Goal: Entertainment & Leisure: Consume media (video, audio)

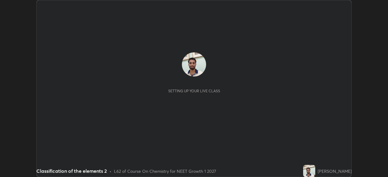
scroll to position [177, 388]
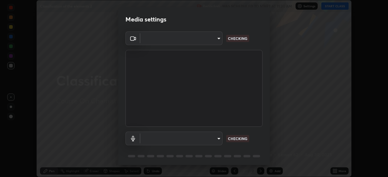
type input "8428e2be8a3e3f13974341e33778a08111258fb38798500ded61d344a6a8a77e"
type input "default"
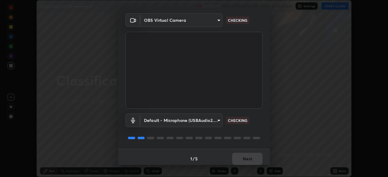
scroll to position [22, 0]
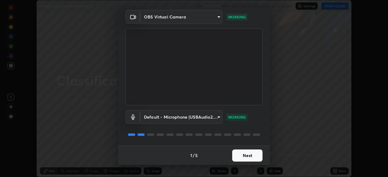
click at [248, 157] on button "Next" at bounding box center [247, 156] width 30 height 12
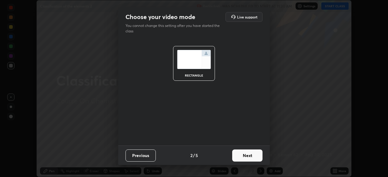
click at [249, 158] on button "Next" at bounding box center [247, 156] width 30 height 12
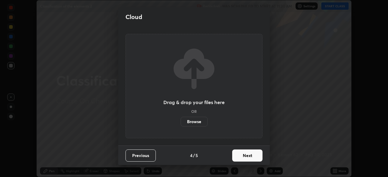
click at [248, 159] on button "Next" at bounding box center [247, 156] width 30 height 12
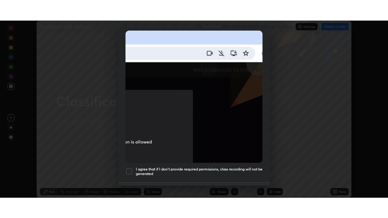
scroll to position [145, 0]
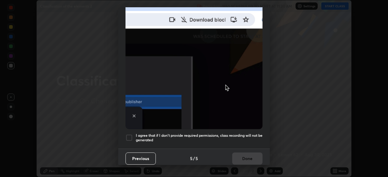
click at [128, 136] on div at bounding box center [129, 137] width 7 height 7
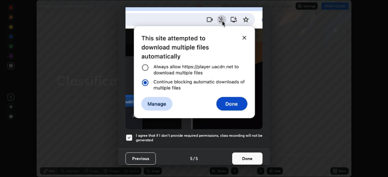
click at [251, 155] on button "Done" at bounding box center [247, 159] width 30 height 12
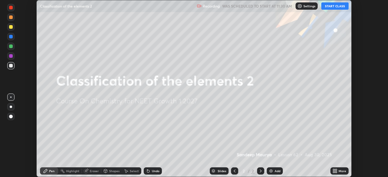
click at [333, 6] on button "START CLASS" at bounding box center [334, 5] width 27 height 7
click at [335, 172] on icon at bounding box center [334, 173] width 2 height 2
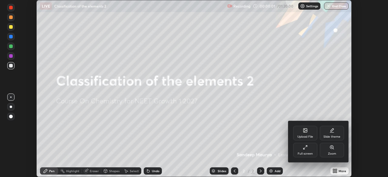
click at [303, 153] on div "Full screen" at bounding box center [305, 154] width 15 height 3
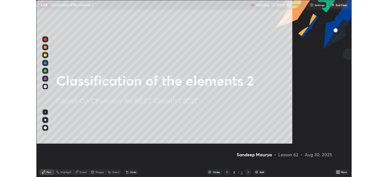
scroll to position [218, 388]
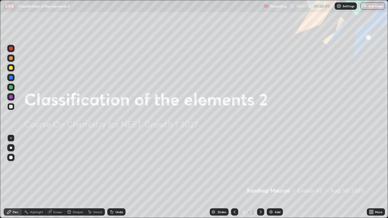
click at [274, 177] on div "Add" at bounding box center [275, 212] width 16 height 7
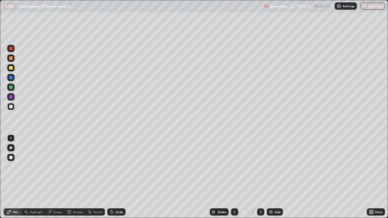
click at [270, 177] on img at bounding box center [271, 212] width 5 height 5
click at [11, 69] on div at bounding box center [11, 68] width 4 height 4
click at [113, 177] on div "Undo" at bounding box center [116, 212] width 18 height 7
click at [111, 177] on div "Undo" at bounding box center [116, 212] width 18 height 7
click at [111, 177] on icon at bounding box center [112, 212] width 2 height 2
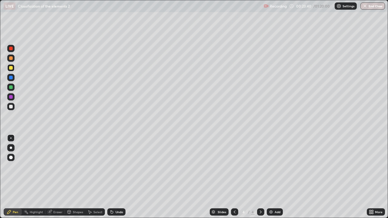
click at [10, 107] on div at bounding box center [11, 107] width 4 height 4
click at [272, 177] on img at bounding box center [271, 212] width 5 height 5
click at [10, 67] on div at bounding box center [11, 68] width 4 height 4
click at [233, 177] on icon at bounding box center [234, 212] width 5 height 5
click at [261, 177] on div at bounding box center [260, 212] width 7 height 12
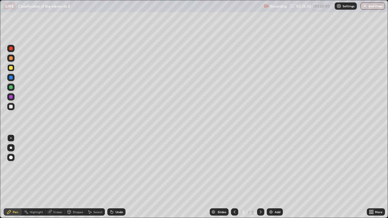
click at [268, 177] on div "Add" at bounding box center [275, 212] width 16 height 7
click at [12, 88] on div at bounding box center [11, 88] width 4 height 4
click at [234, 177] on icon at bounding box center [234, 212] width 5 height 5
click at [234, 177] on icon at bounding box center [235, 212] width 2 height 3
click at [259, 177] on div at bounding box center [260, 212] width 7 height 7
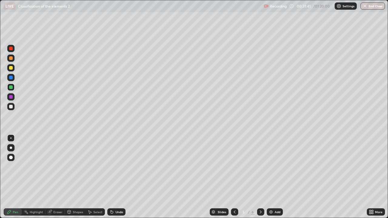
click at [260, 177] on icon at bounding box center [260, 212] width 5 height 5
click at [271, 177] on img at bounding box center [271, 212] width 5 height 5
click at [10, 107] on div at bounding box center [11, 107] width 4 height 4
click at [115, 177] on div "Undo" at bounding box center [116, 212] width 18 height 7
click at [11, 68] on div at bounding box center [11, 68] width 4 height 4
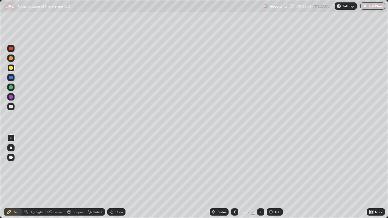
click at [117, 177] on div "Undo" at bounding box center [120, 212] width 8 height 3
click at [116, 177] on div "Undo" at bounding box center [120, 212] width 8 height 3
click at [115, 177] on div "Undo" at bounding box center [116, 212] width 18 height 7
click at [112, 177] on icon at bounding box center [112, 212] width 2 height 2
click at [12, 87] on div at bounding box center [11, 88] width 4 height 4
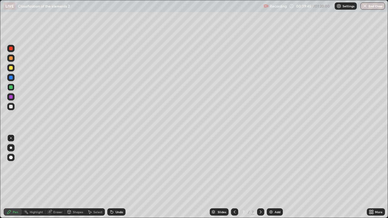
click at [270, 177] on div "Add" at bounding box center [275, 212] width 16 height 7
click at [118, 177] on div "Undo" at bounding box center [116, 212] width 18 height 7
click at [115, 177] on div "Undo" at bounding box center [116, 212] width 18 height 7
click at [114, 177] on div "Undo" at bounding box center [116, 212] width 18 height 7
click at [113, 177] on icon at bounding box center [111, 212] width 5 height 5
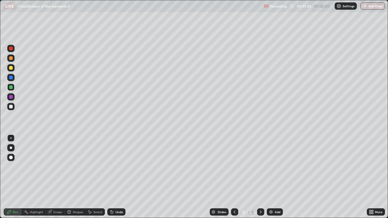
click at [12, 69] on div at bounding box center [11, 68] width 4 height 4
click at [234, 177] on icon at bounding box center [234, 212] width 5 height 5
click at [113, 177] on div "Undo" at bounding box center [116, 212] width 18 height 7
click at [10, 106] on div at bounding box center [11, 107] width 4 height 4
click at [260, 177] on icon at bounding box center [260, 212] width 5 height 5
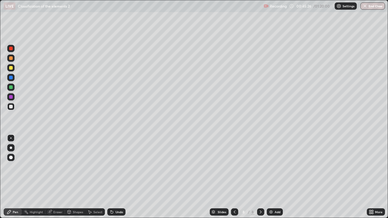
click at [271, 177] on img at bounding box center [271, 212] width 5 height 5
click at [234, 177] on icon at bounding box center [234, 212] width 5 height 5
click at [237, 177] on div at bounding box center [234, 212] width 7 height 7
click at [260, 177] on icon at bounding box center [260, 212] width 5 height 5
click at [14, 87] on div at bounding box center [10, 87] width 7 height 7
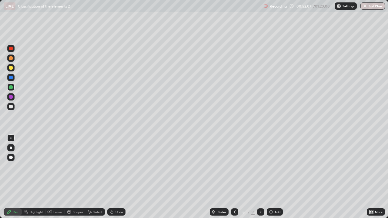
click at [11, 69] on div at bounding box center [11, 68] width 4 height 4
click at [10, 106] on div at bounding box center [11, 107] width 4 height 4
click at [120, 177] on div "Undo" at bounding box center [120, 212] width 8 height 3
click at [234, 177] on icon at bounding box center [234, 212] width 5 height 5
click at [260, 177] on icon at bounding box center [260, 212] width 5 height 5
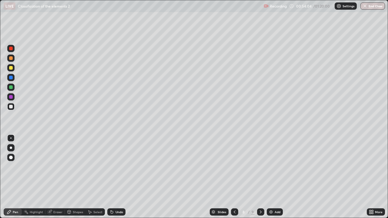
click at [260, 177] on icon at bounding box center [261, 212] width 2 height 3
click at [117, 177] on div "Undo" at bounding box center [120, 212] width 8 height 3
click at [57, 177] on div "Eraser" at bounding box center [57, 212] width 9 height 3
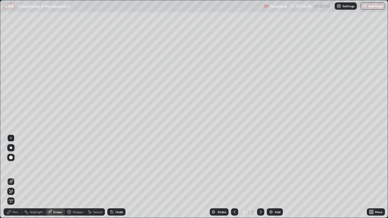
click at [16, 177] on div "Pen" at bounding box center [15, 212] width 5 height 3
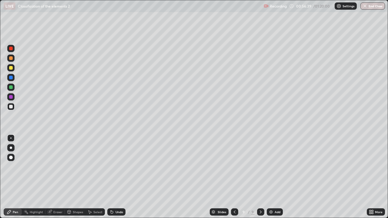
click at [51, 177] on icon at bounding box center [50, 211] width 3 height 3
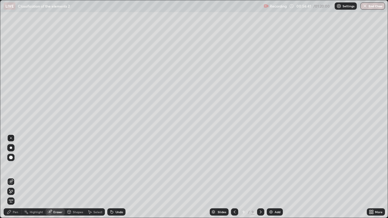
click at [15, 177] on div "Pen" at bounding box center [15, 212] width 5 height 3
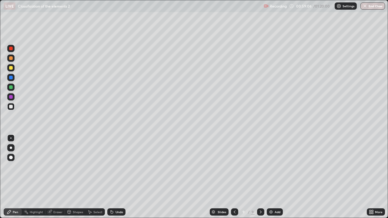
click at [12, 68] on div at bounding box center [11, 68] width 4 height 4
click at [61, 177] on div "Eraser" at bounding box center [57, 212] width 9 height 3
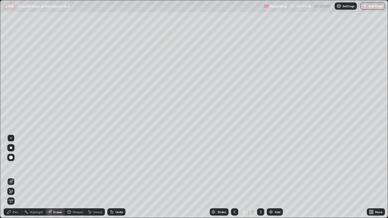
click at [15, 177] on div "Pen" at bounding box center [15, 212] width 5 height 3
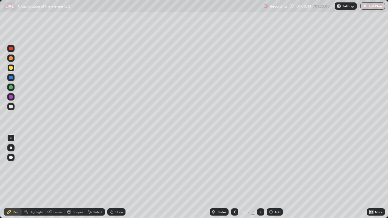
click at [271, 177] on img at bounding box center [271, 212] width 5 height 5
click at [114, 177] on div "Undo" at bounding box center [116, 212] width 18 height 7
click at [116, 177] on div "Undo" at bounding box center [120, 212] width 8 height 3
click at [116, 177] on div "Undo" at bounding box center [116, 212] width 18 height 7
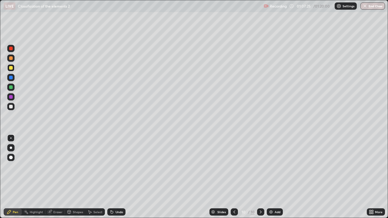
click at [271, 177] on img at bounding box center [271, 212] width 5 height 5
click at [11, 87] on div at bounding box center [11, 88] width 4 height 4
click at [233, 177] on icon at bounding box center [234, 212] width 5 height 5
click at [260, 177] on icon at bounding box center [261, 212] width 2 height 3
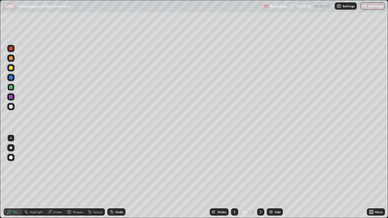
click at [259, 177] on icon at bounding box center [260, 212] width 5 height 5
click at [258, 177] on icon at bounding box center [260, 212] width 5 height 5
click at [233, 177] on icon at bounding box center [234, 212] width 5 height 5
click at [234, 177] on div at bounding box center [234, 212] width 7 height 7
click at [260, 177] on icon at bounding box center [260, 212] width 5 height 5
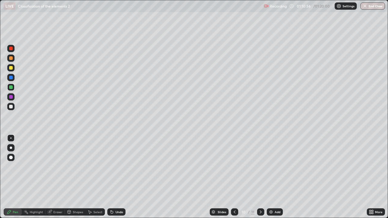
click at [260, 177] on icon at bounding box center [260, 212] width 5 height 5
click at [263, 177] on div at bounding box center [260, 212] width 7 height 7
click at [275, 177] on div "Add" at bounding box center [278, 212] width 6 height 3
click at [363, 7] on img "button" at bounding box center [365, 6] width 5 height 5
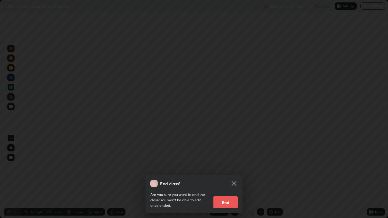
click at [230, 177] on button "End" at bounding box center [225, 203] width 24 height 12
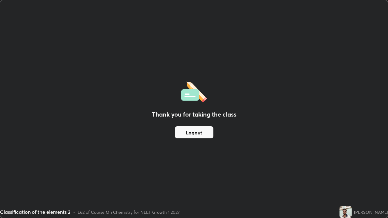
click at [277, 142] on div "Thank you for taking the class Logout" at bounding box center [194, 109] width 388 height 218
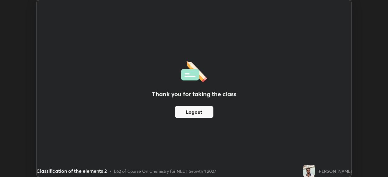
scroll to position [30147, 29936]
